Goal: Transaction & Acquisition: Purchase product/service

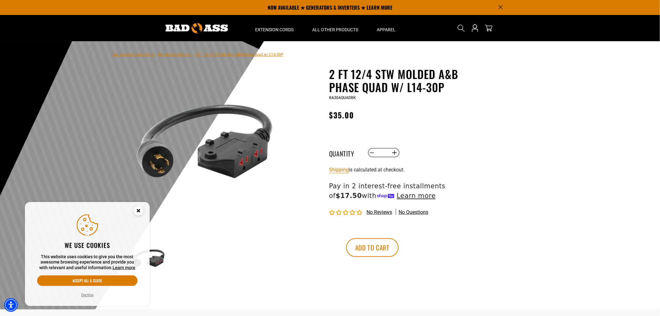
click at [162, 54] on link "Return to Collection" at bounding box center [174, 54] width 33 height 4
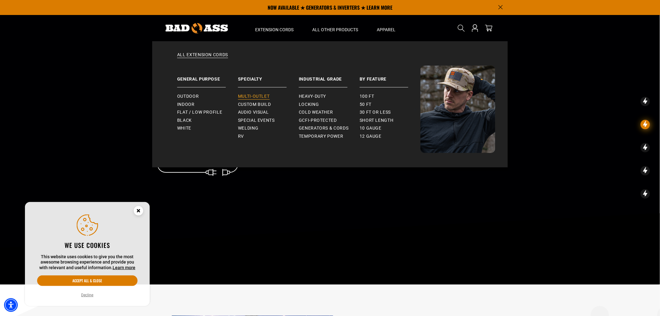
click at [251, 96] on span "Multi-Outlet" at bounding box center [254, 97] width 32 height 6
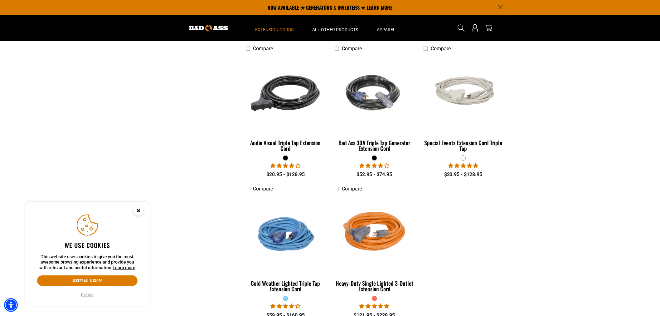
scroll to position [416, 0]
click at [90, 277] on button "Accept all & close" at bounding box center [87, 280] width 100 height 11
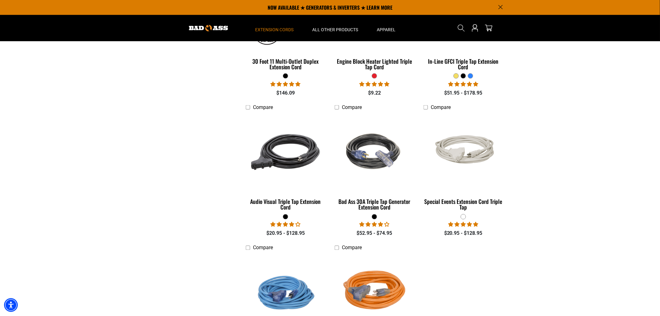
scroll to position [309, 0]
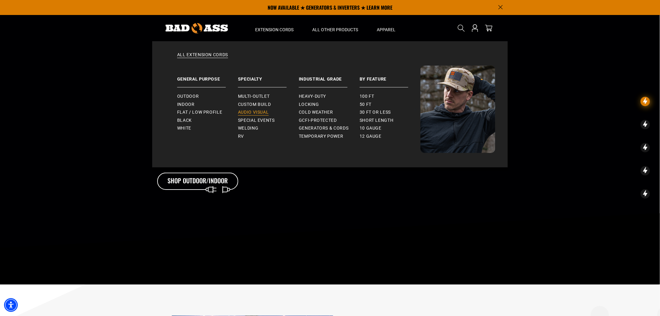
click at [243, 113] on span "Audio Visual" at bounding box center [253, 113] width 31 height 6
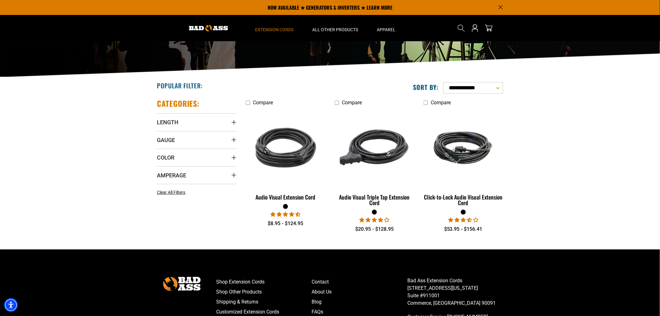
scroll to position [60, 0]
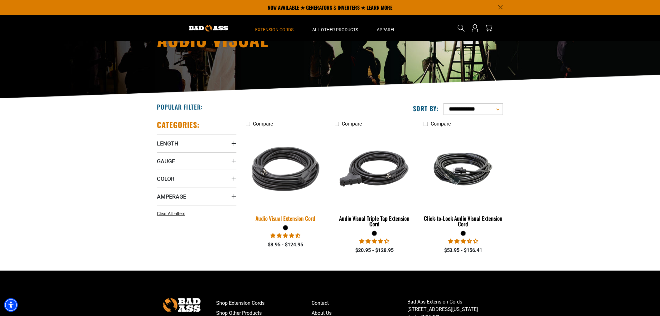
click at [272, 170] on img at bounding box center [285, 169] width 87 height 80
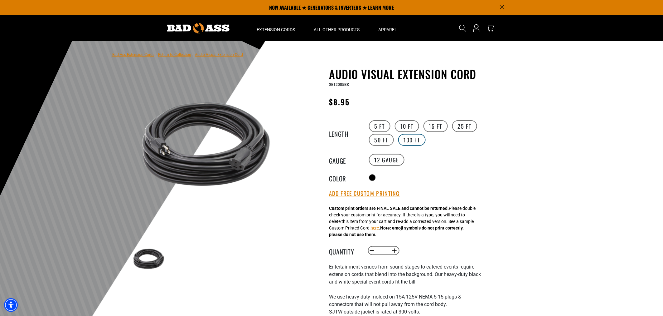
click at [411, 137] on label "100 FT" at bounding box center [412, 140] width 28 height 12
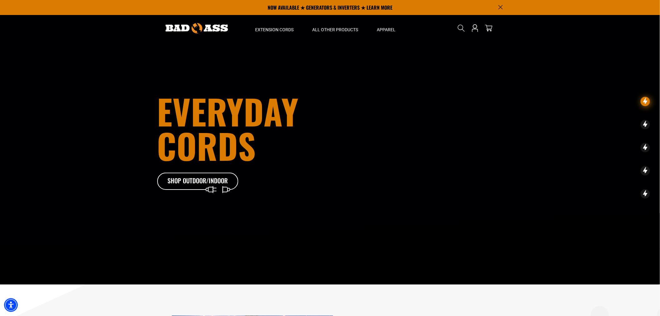
click at [197, 30] on img at bounding box center [197, 28] width 62 height 10
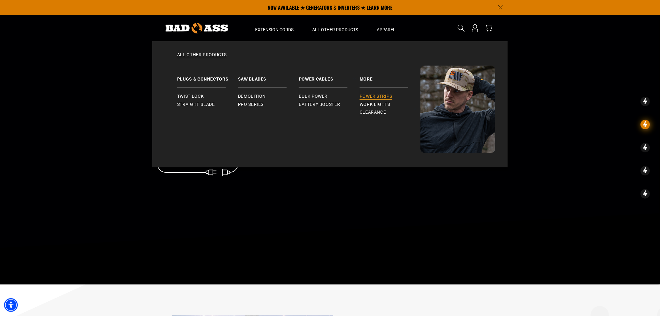
click at [385, 93] on link "Power Strips" at bounding box center [390, 96] width 61 height 8
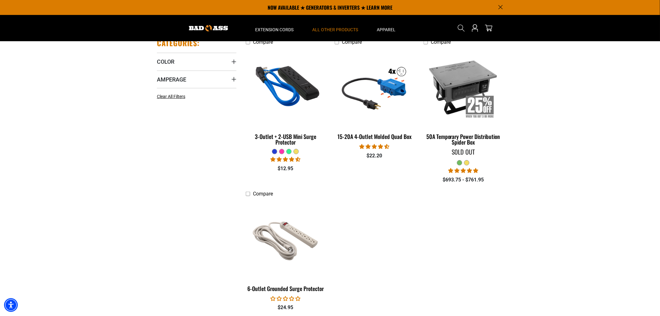
scroll to position [139, 0]
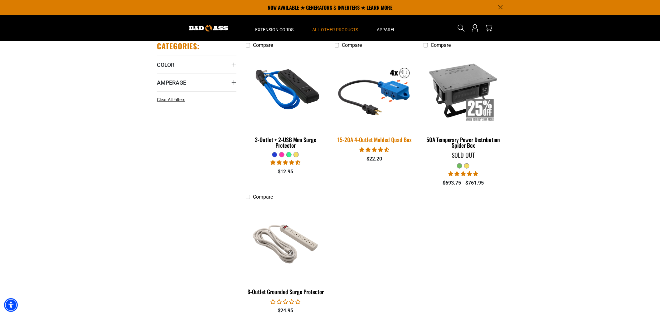
click at [385, 110] on img at bounding box center [374, 90] width 87 height 80
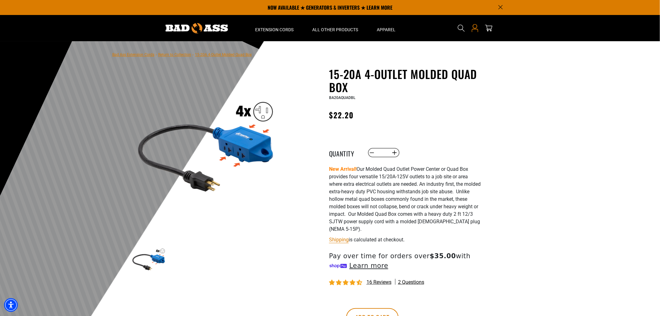
click at [470, 27] on link "Open this option" at bounding box center [475, 28] width 10 height 26
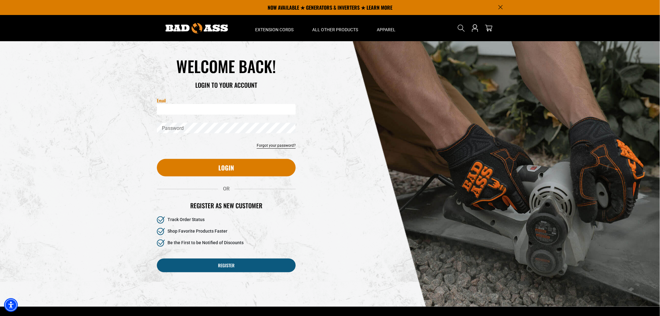
click at [205, 105] on input "Email" at bounding box center [226, 109] width 139 height 11
click at [201, 110] on input "Email" at bounding box center [226, 109] width 139 height 11
type input "**********"
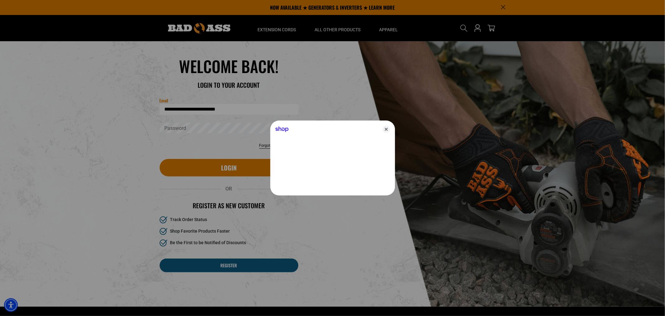
click at [194, 125] on div at bounding box center [332, 158] width 665 height 316
click at [389, 129] on icon "Close" at bounding box center [386, 128] width 7 height 7
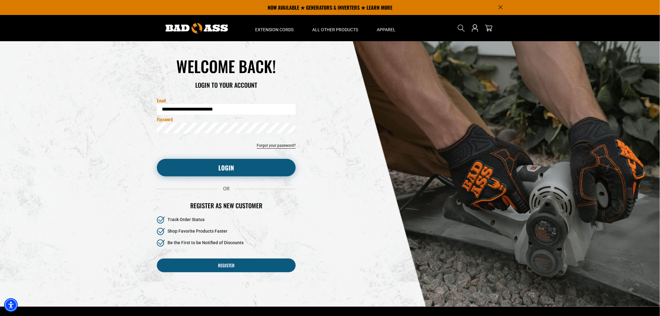
click at [194, 166] on button "Login" at bounding box center [226, 167] width 139 height 17
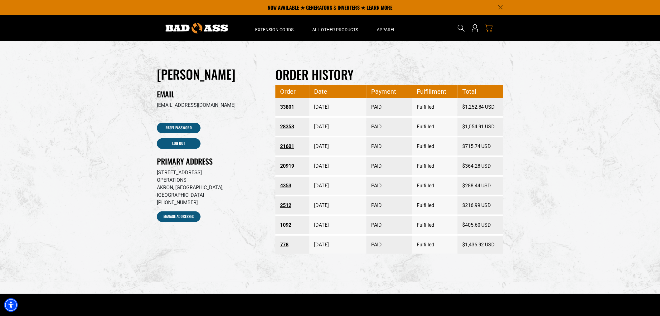
click at [488, 27] on icon "cart" at bounding box center [489, 28] width 8 height 8
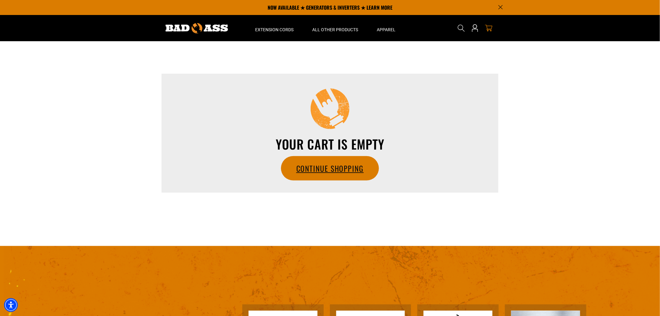
drag, startPoint x: 325, startPoint y: 173, endPoint x: 343, endPoint y: 172, distance: 18.4
click at [325, 173] on link "Continue Shopping" at bounding box center [329, 168] width 97 height 24
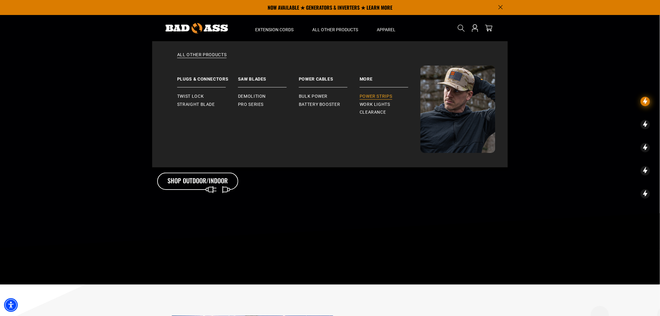
click at [368, 93] on link "Power Strips" at bounding box center [390, 96] width 61 height 8
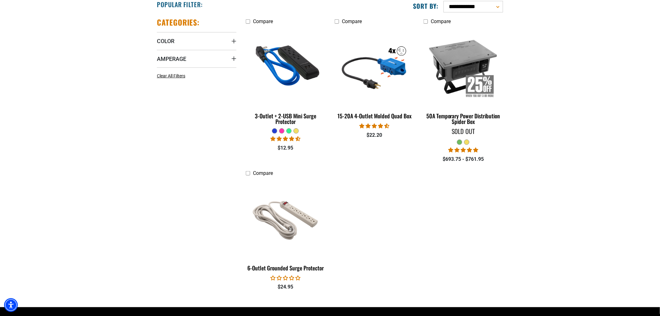
scroll to position [173, 0]
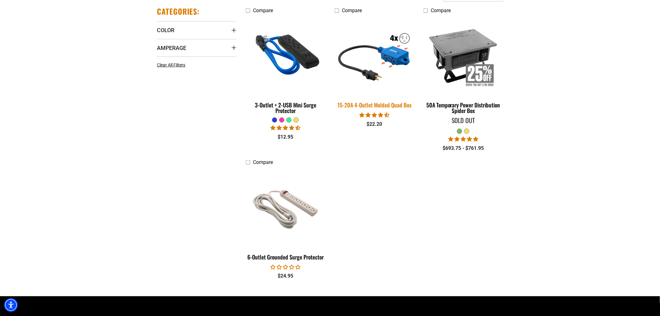
click at [377, 75] on img at bounding box center [374, 56] width 87 height 80
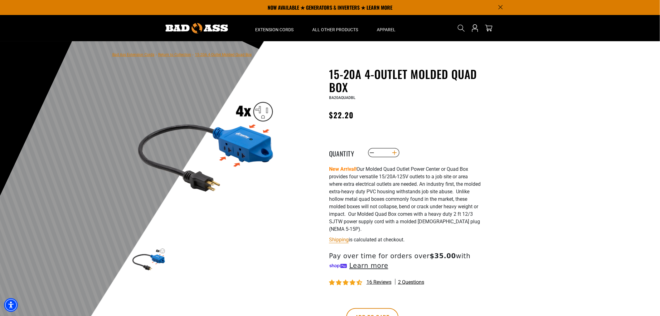
click at [393, 152] on button "Increase quantity for 15-20A 4-Outlet Molded Quad Box" at bounding box center [395, 152] width 10 height 11
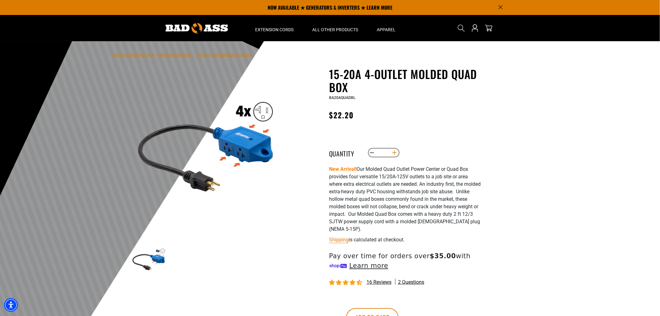
click at [393, 152] on button "Increase quantity for 15-20A 4-Outlet Molded Quad Box" at bounding box center [395, 152] width 10 height 11
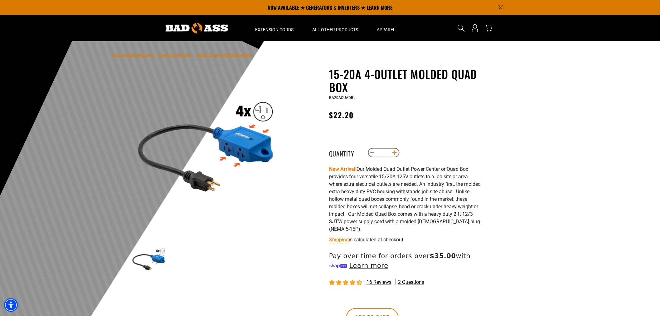
click at [393, 152] on button "Increase quantity for 15-20A 4-Outlet Molded Quad Box" at bounding box center [395, 152] width 10 height 11
type input "**"
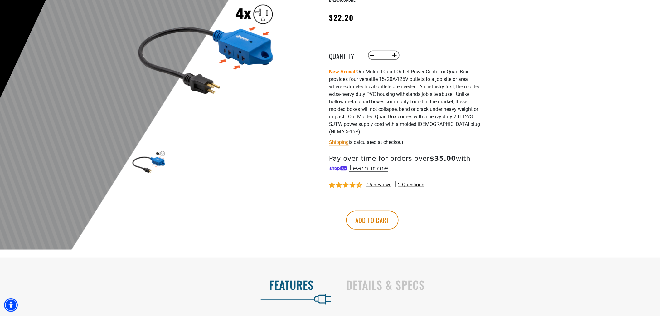
scroll to position [104, 0]
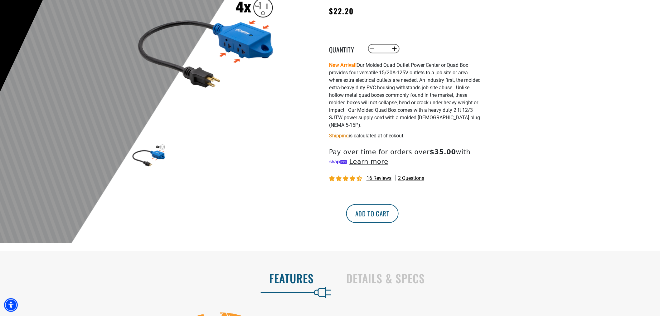
click at [399, 212] on button "Add to cart" at bounding box center [372, 213] width 52 height 19
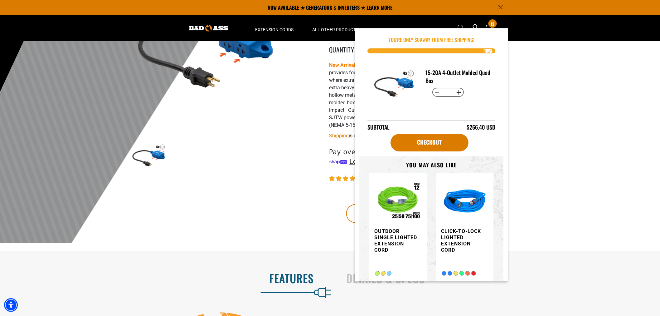
click at [286, 119] on main-product-gallery "1 of 1 Previous Next Previous Next 1" at bounding box center [206, 84] width 178 height 242
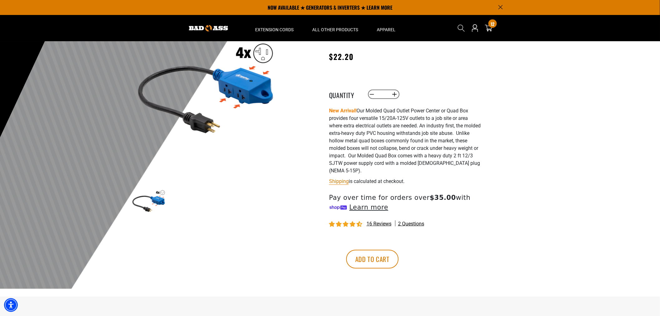
scroll to position [0, 0]
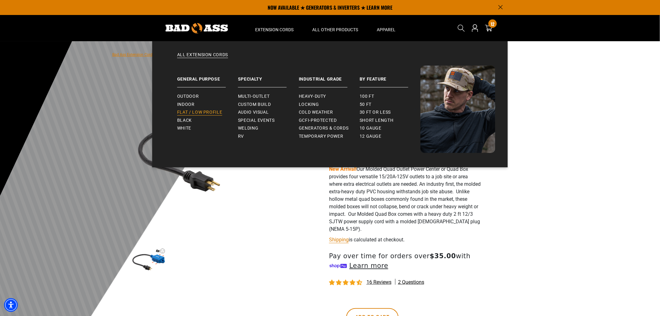
click at [192, 111] on span "Flat / Low Profile" at bounding box center [199, 113] width 45 height 6
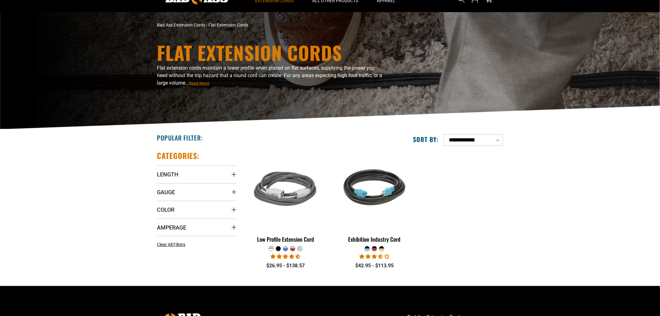
scroll to position [69, 0]
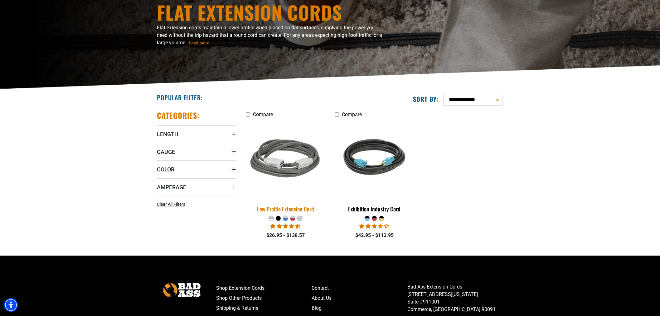
click at [286, 163] on img at bounding box center [285, 159] width 87 height 80
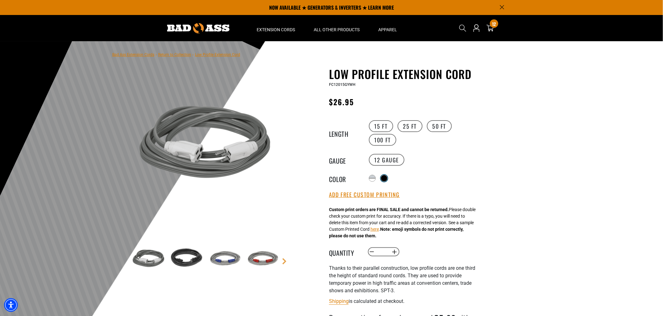
click at [386, 179] on div at bounding box center [384, 178] width 7 height 7
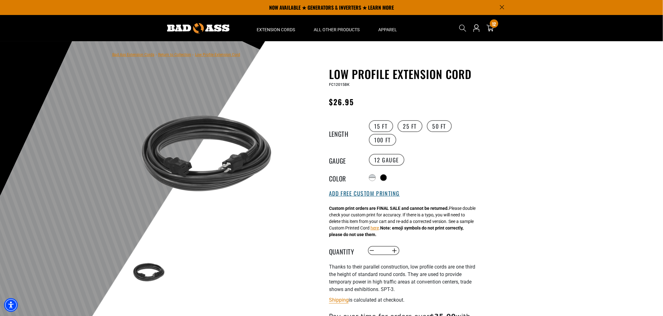
click at [363, 195] on button "Add Free Custom Printing" at bounding box center [364, 193] width 71 height 7
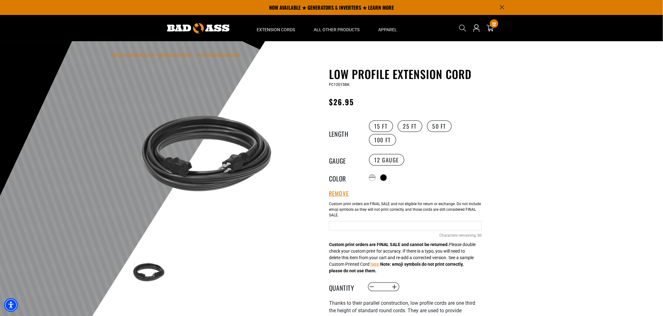
click at [349, 221] on input "text" at bounding box center [405, 225] width 153 height 9
type input "*"
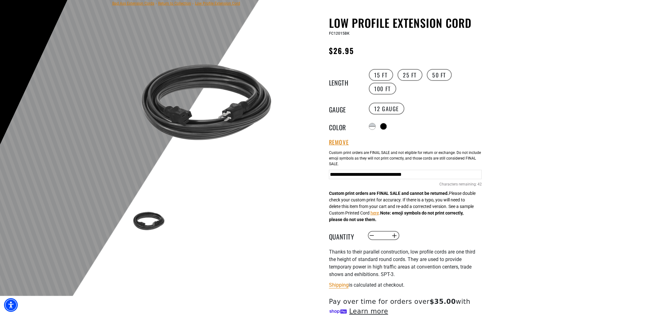
scroll to position [104, 0]
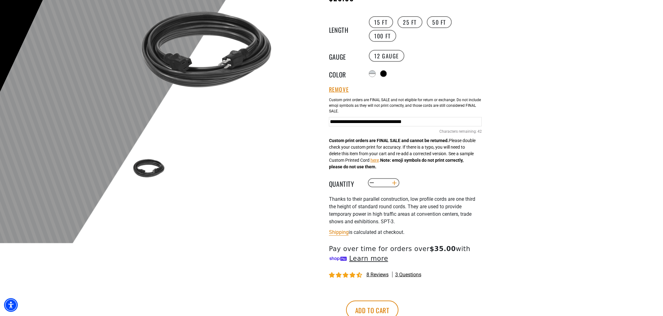
type input "**********"
click at [394, 183] on button "Increase quantity for Low Profile Extension Cord" at bounding box center [395, 183] width 10 height 11
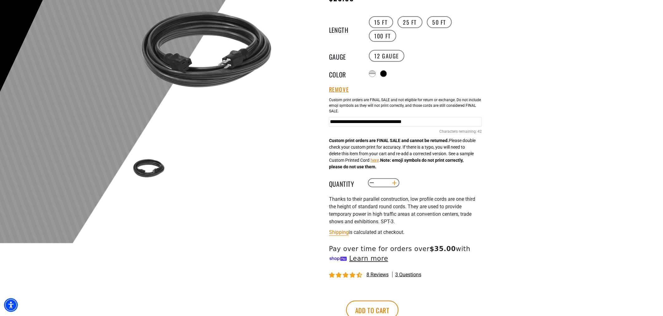
click at [394, 183] on button "Increase quantity for Low Profile Extension Cord" at bounding box center [395, 183] width 10 height 11
type input "*"
click at [399, 304] on button "Add to cart" at bounding box center [372, 309] width 52 height 19
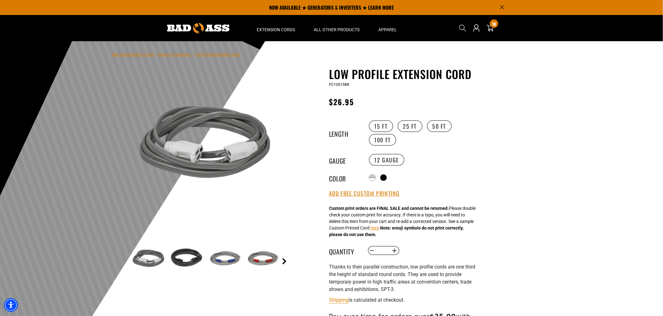
click at [283, 258] on link "Next" at bounding box center [284, 261] width 6 height 6
click at [485, 26] on div "Search 18 18 items" at bounding box center [479, 28] width 51 height 26
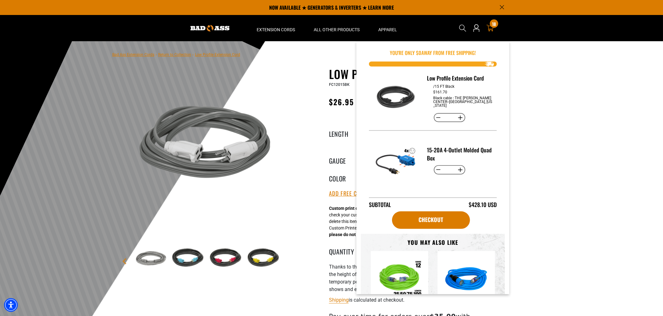
click at [487, 26] on icon at bounding box center [490, 27] width 7 height 7
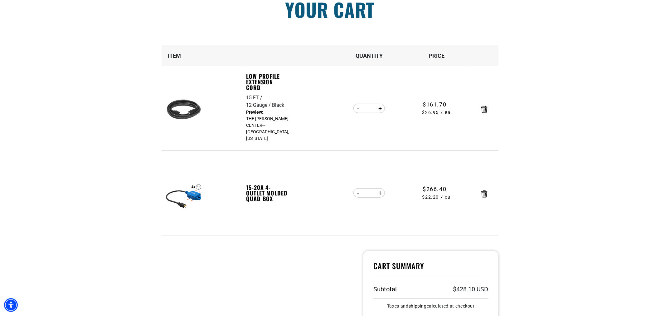
scroll to position [139, 0]
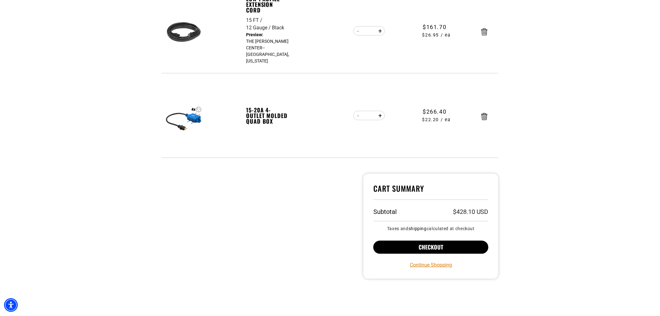
click at [425, 245] on button "Checkout" at bounding box center [430, 247] width 115 height 13
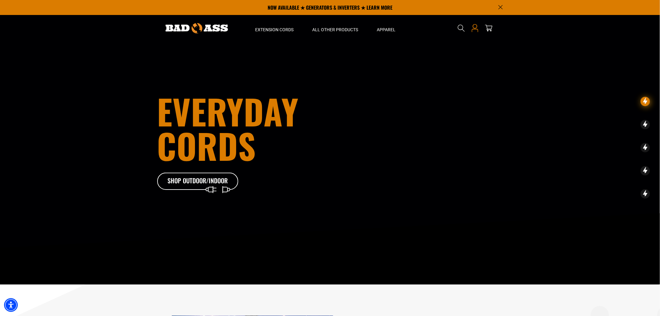
click at [475, 28] on icon at bounding box center [475, 26] width 4 height 4
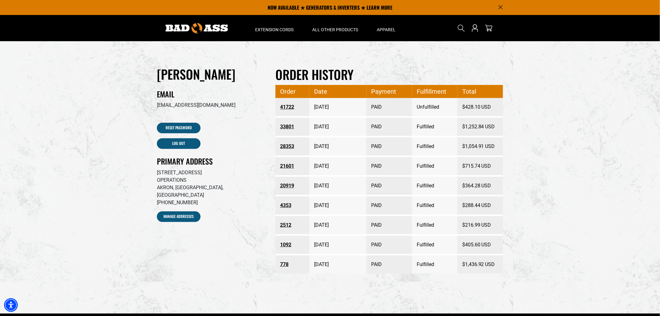
click at [285, 106] on link "41722" at bounding box center [292, 106] width 25 height 11
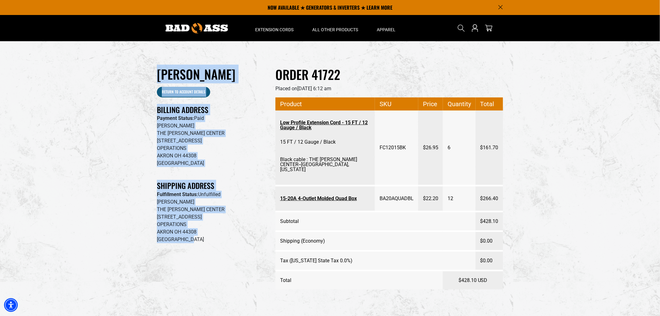
drag, startPoint x: 144, startPoint y: 62, endPoint x: 207, endPoint y: 242, distance: 190.8
click at [207, 242] on section "[PERSON_NAME] Return to Account details Billing Address Payment Status: Paid [P…" at bounding box center [330, 185] width 660 height 288
copy div "[PERSON_NAME] Return to Account details Billing Address Payment Status: Paid [P…"
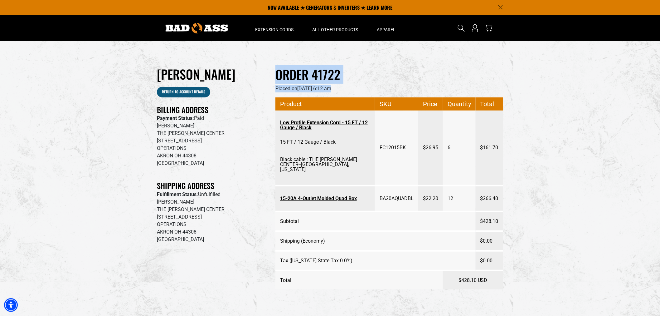
drag, startPoint x: 275, startPoint y: 65, endPoint x: 542, endPoint y: 277, distance: 341.1
click at [535, 294] on section "[PERSON_NAME] Return to Account details Billing Address Payment Status: Paid [P…" at bounding box center [330, 185] width 660 height 288
copy div "Order 41722 Placed on [DATE] 6:12 am"
click at [583, 237] on section "[PERSON_NAME] Return to Account details Billing Address Payment Status: Paid [P…" at bounding box center [330, 185] width 660 height 288
